Goal: Task Accomplishment & Management: Use online tool/utility

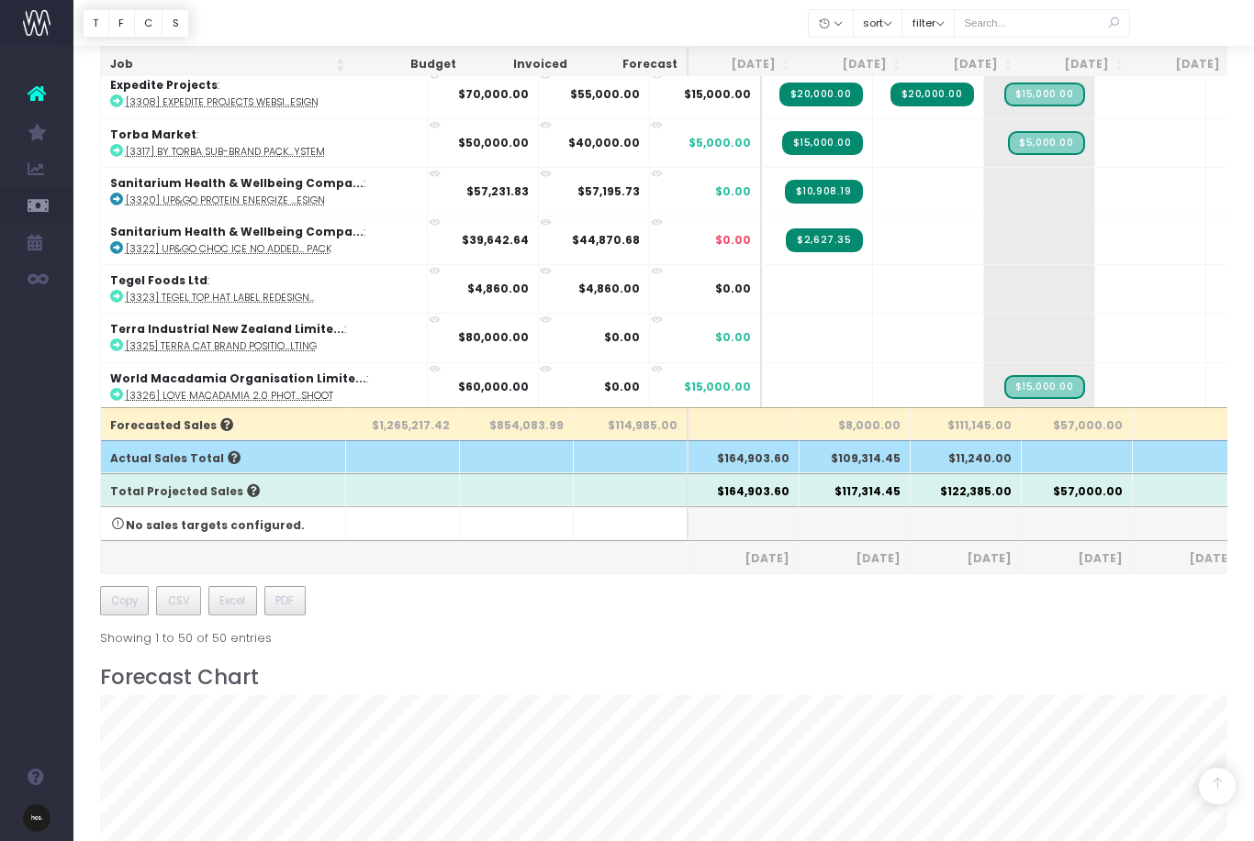
scroll to position [380, 0]
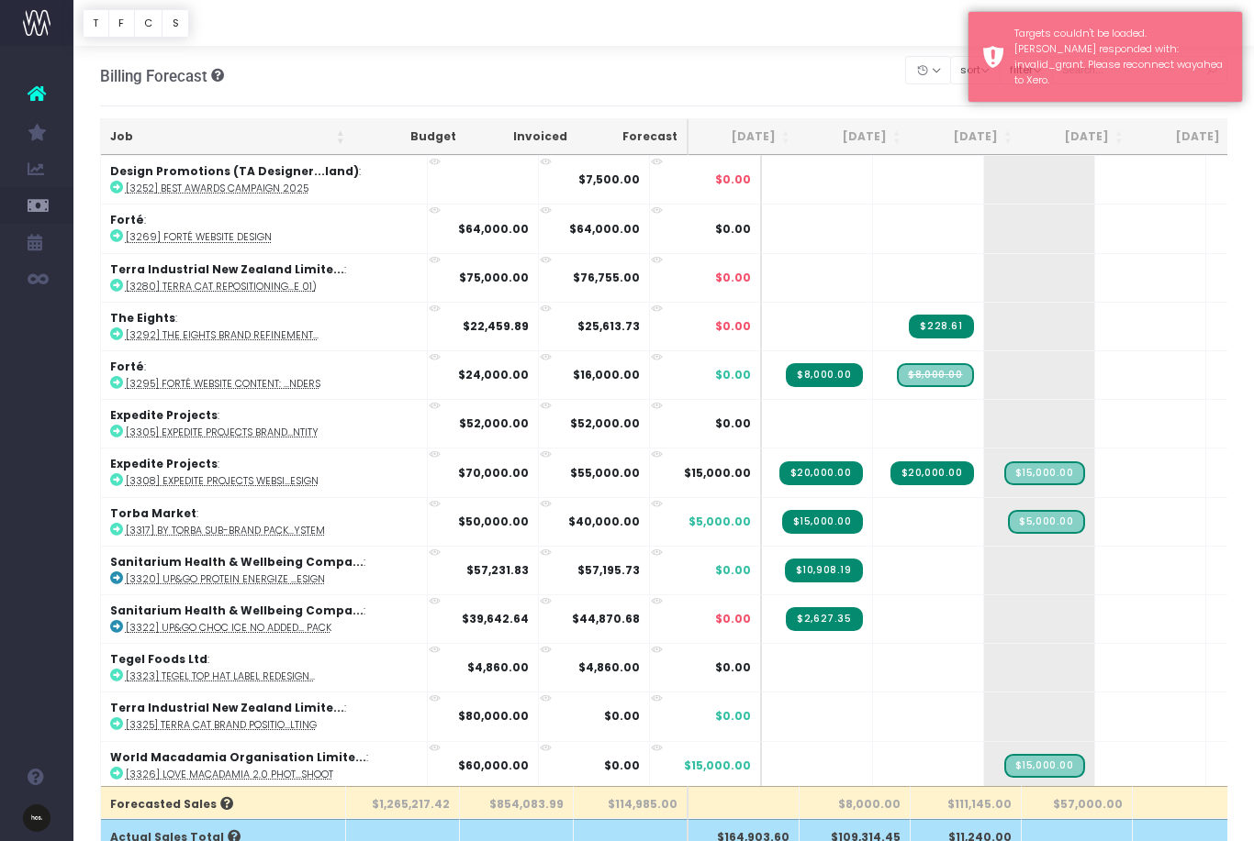
click at [930, 152] on th "[DATE]" at bounding box center [965, 137] width 111 height 36
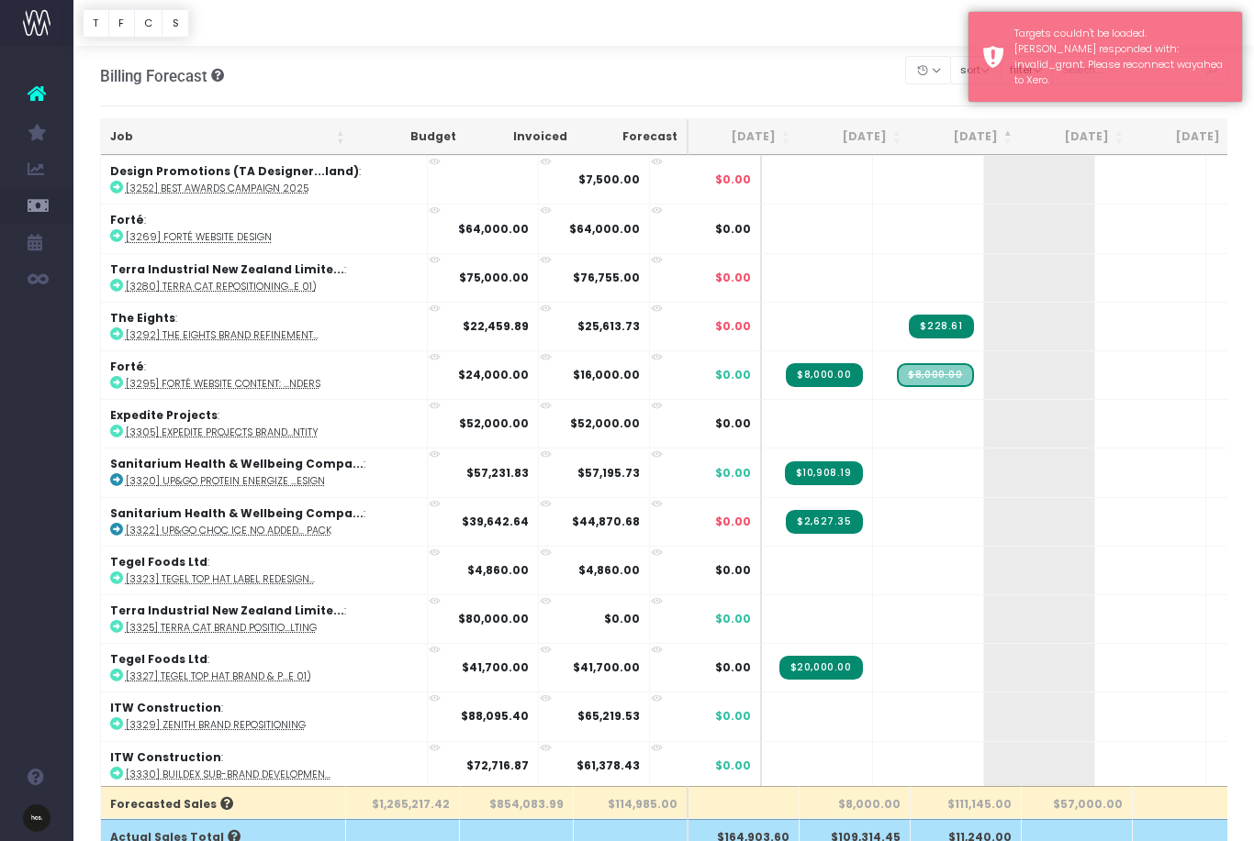
click at [953, 141] on th "[DATE]" at bounding box center [965, 137] width 111 height 36
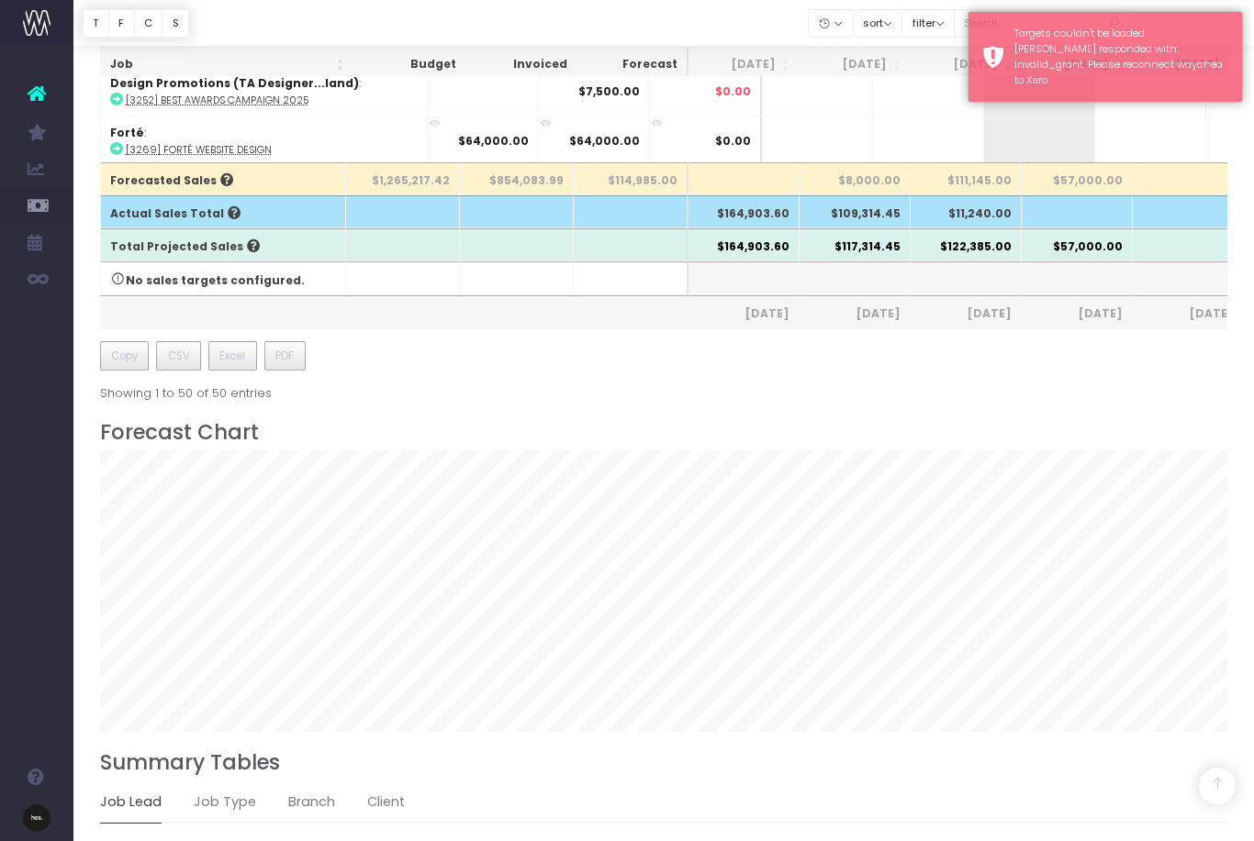
scroll to position [629, 0]
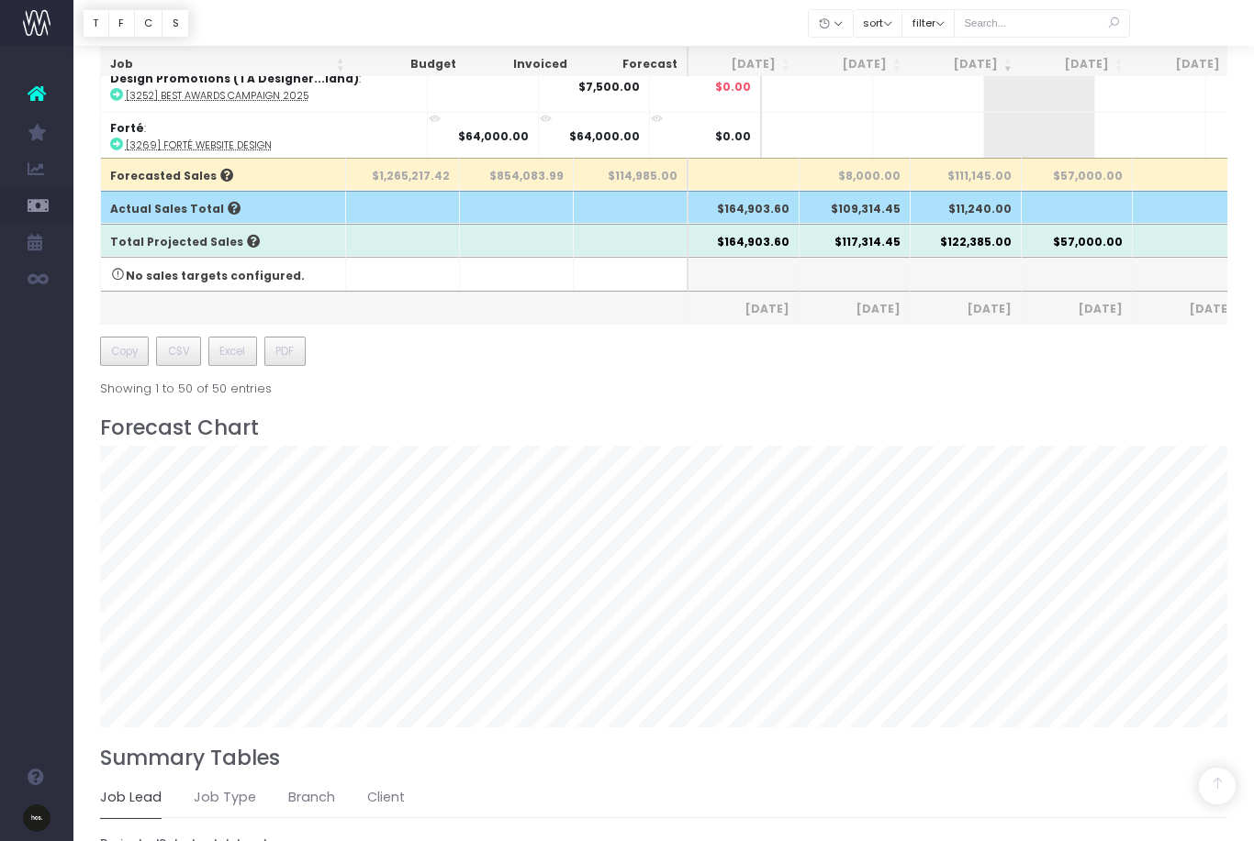
click at [518, 841] on h6 "Projected Sales by Job Lead" at bounding box center [664, 844] width 1128 height 15
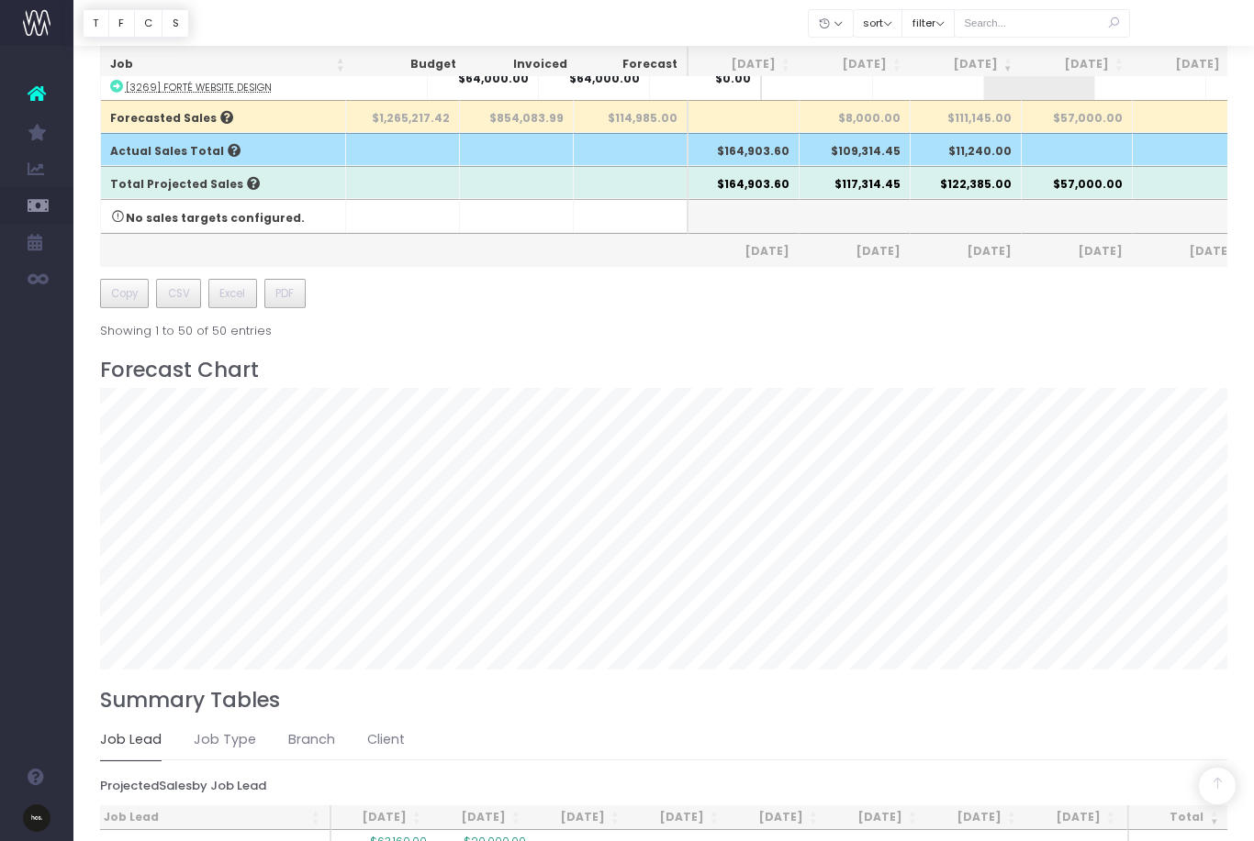
scroll to position [687, 0]
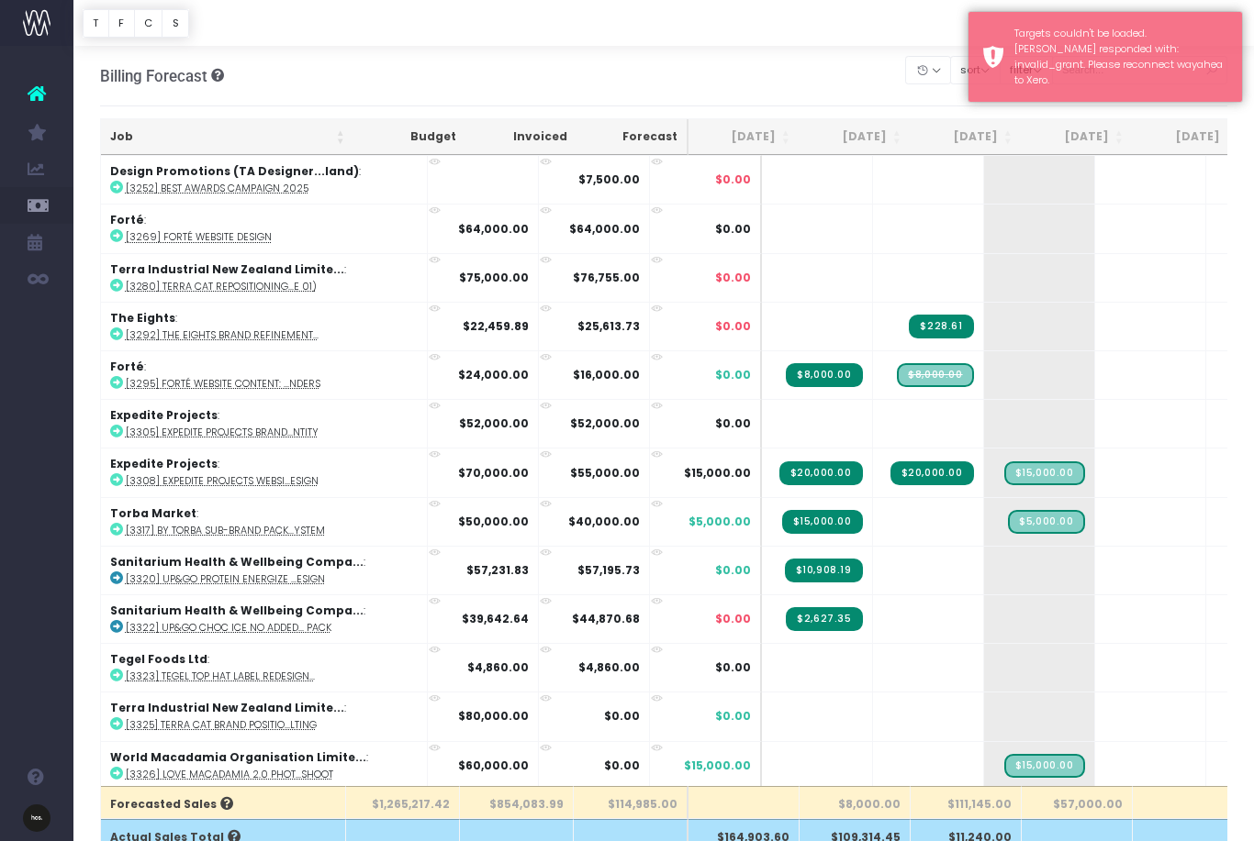
click at [951, 139] on th "[DATE]" at bounding box center [965, 137] width 111 height 36
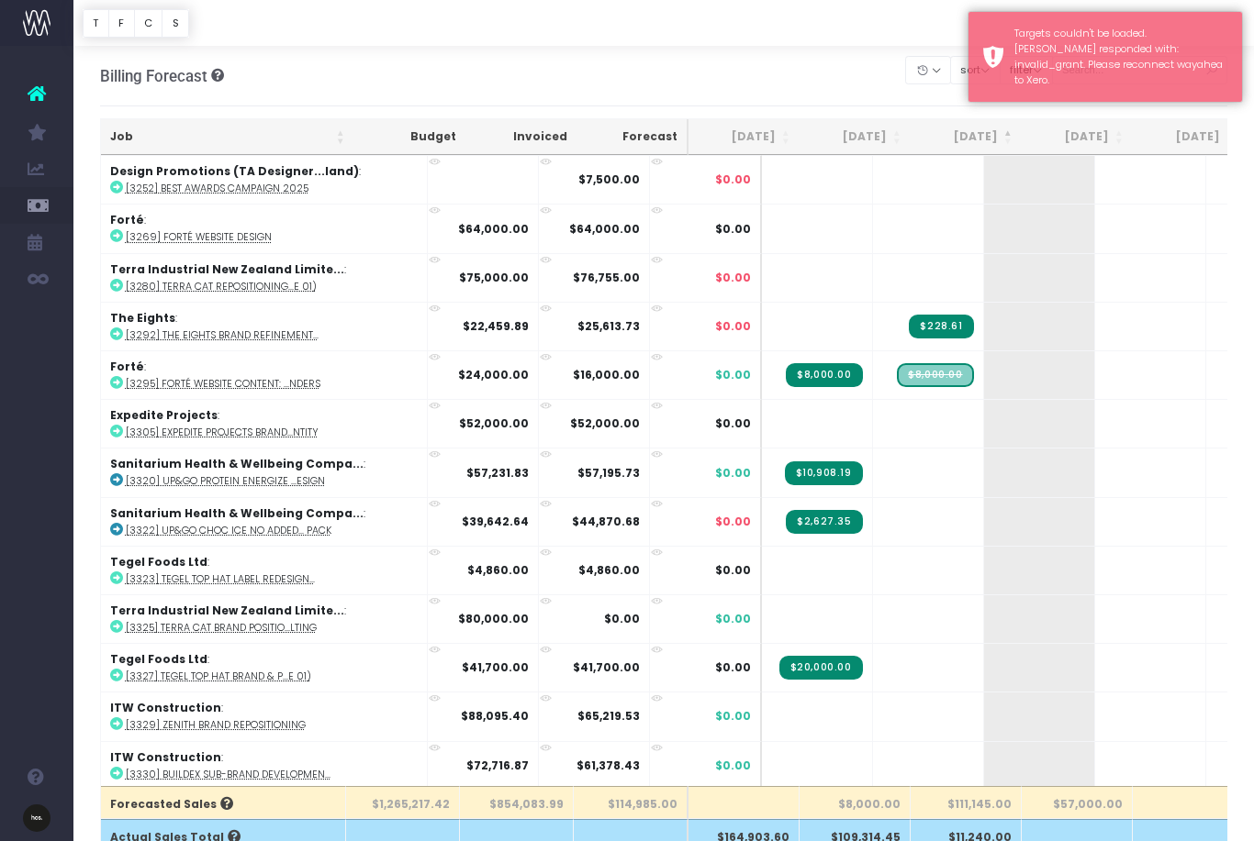
click at [935, 139] on th "[DATE]" at bounding box center [965, 137] width 111 height 36
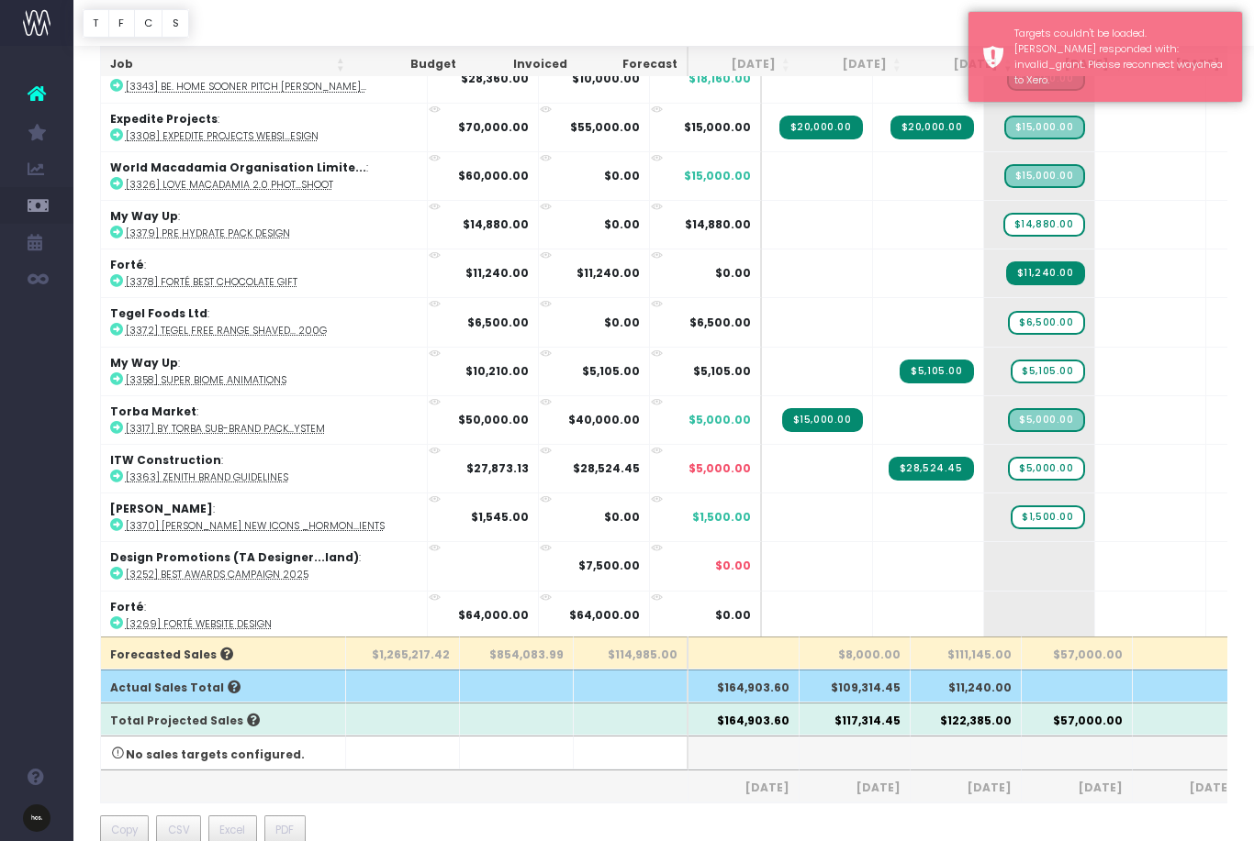
scroll to position [150, 0]
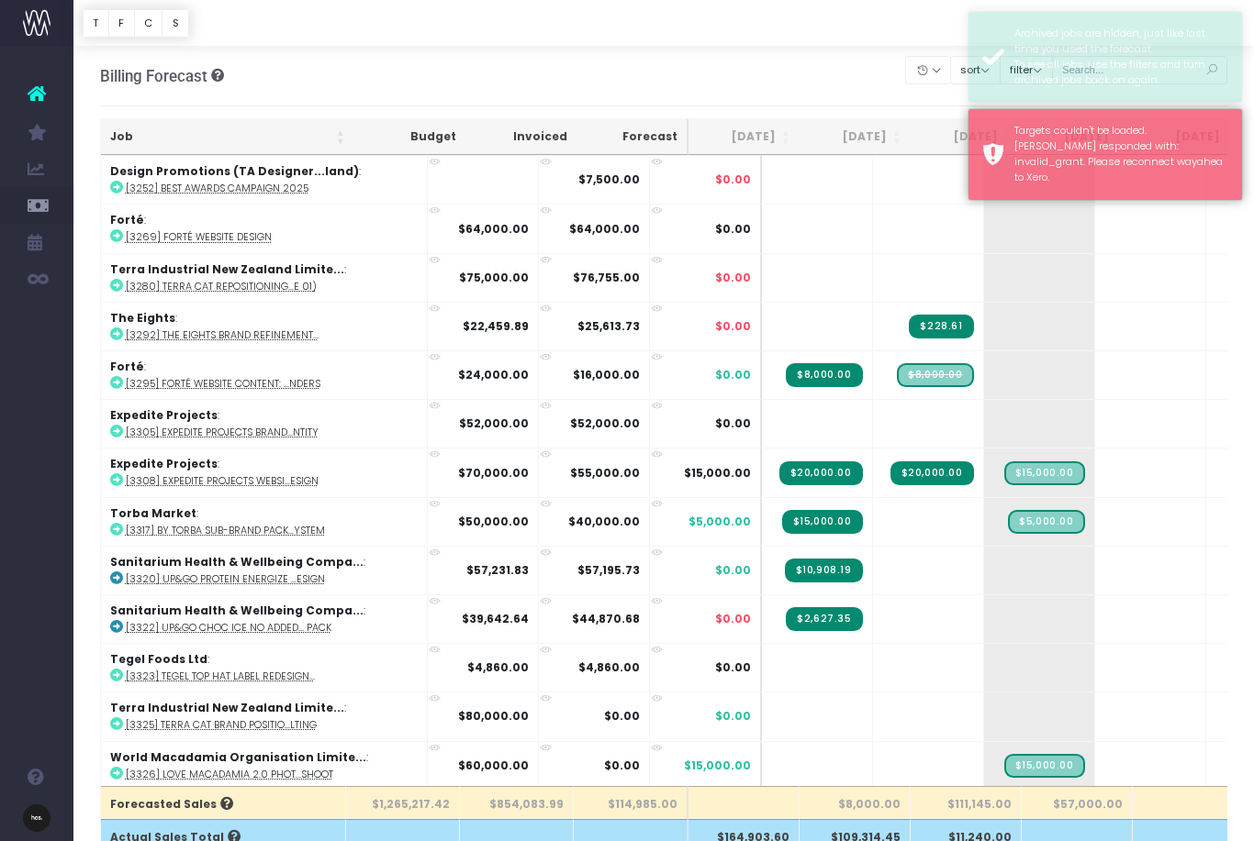
click at [953, 130] on th "[DATE]" at bounding box center [965, 137] width 111 height 36
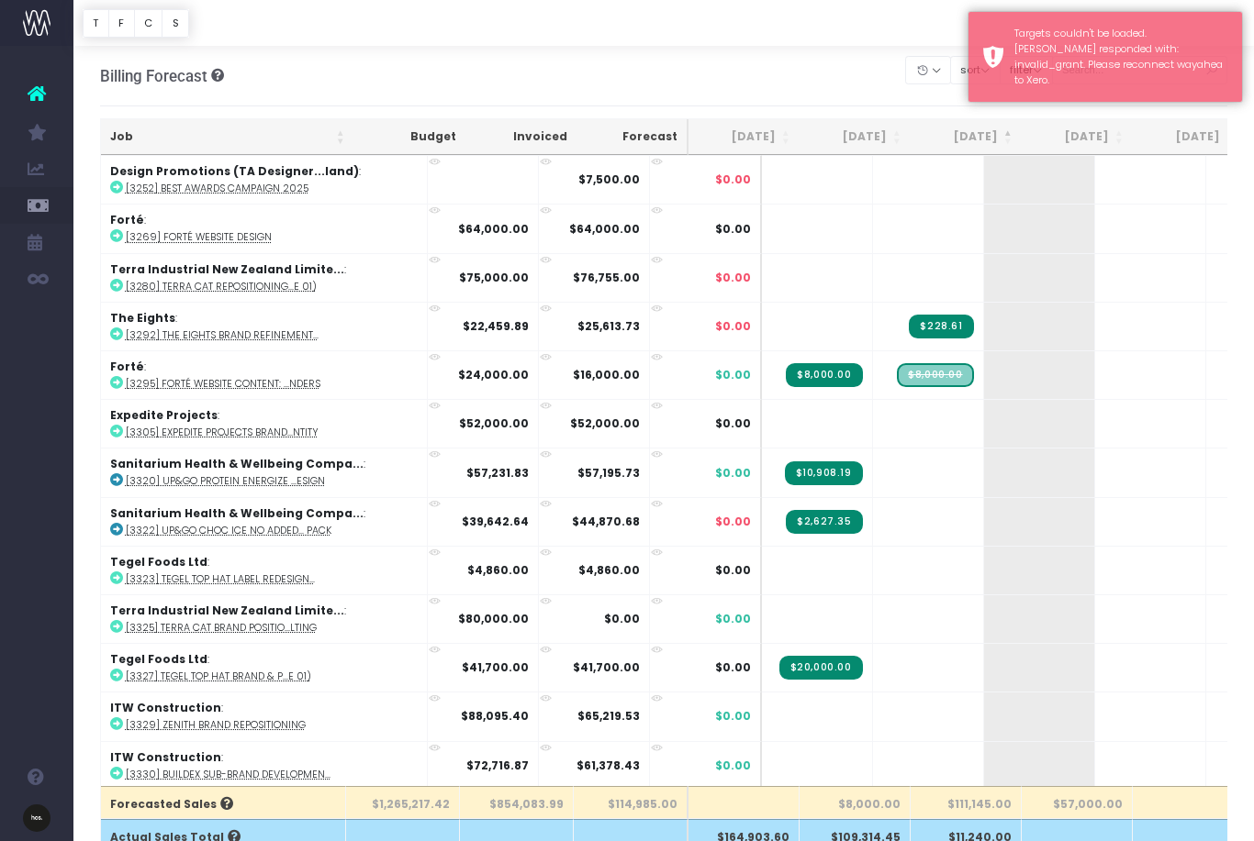
click at [957, 128] on th "[DATE]" at bounding box center [965, 137] width 111 height 36
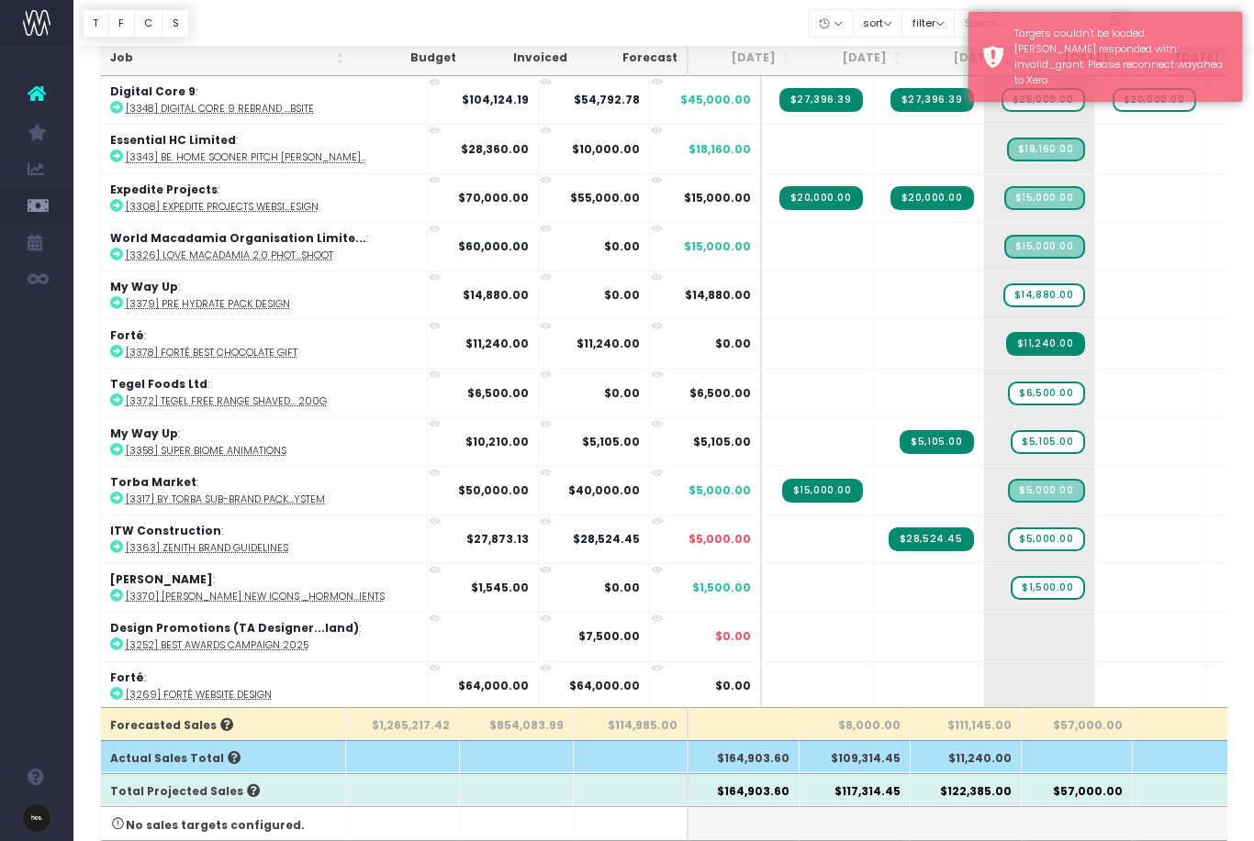
scroll to position [78, 0]
